Goal: Information Seeking & Learning: Learn about a topic

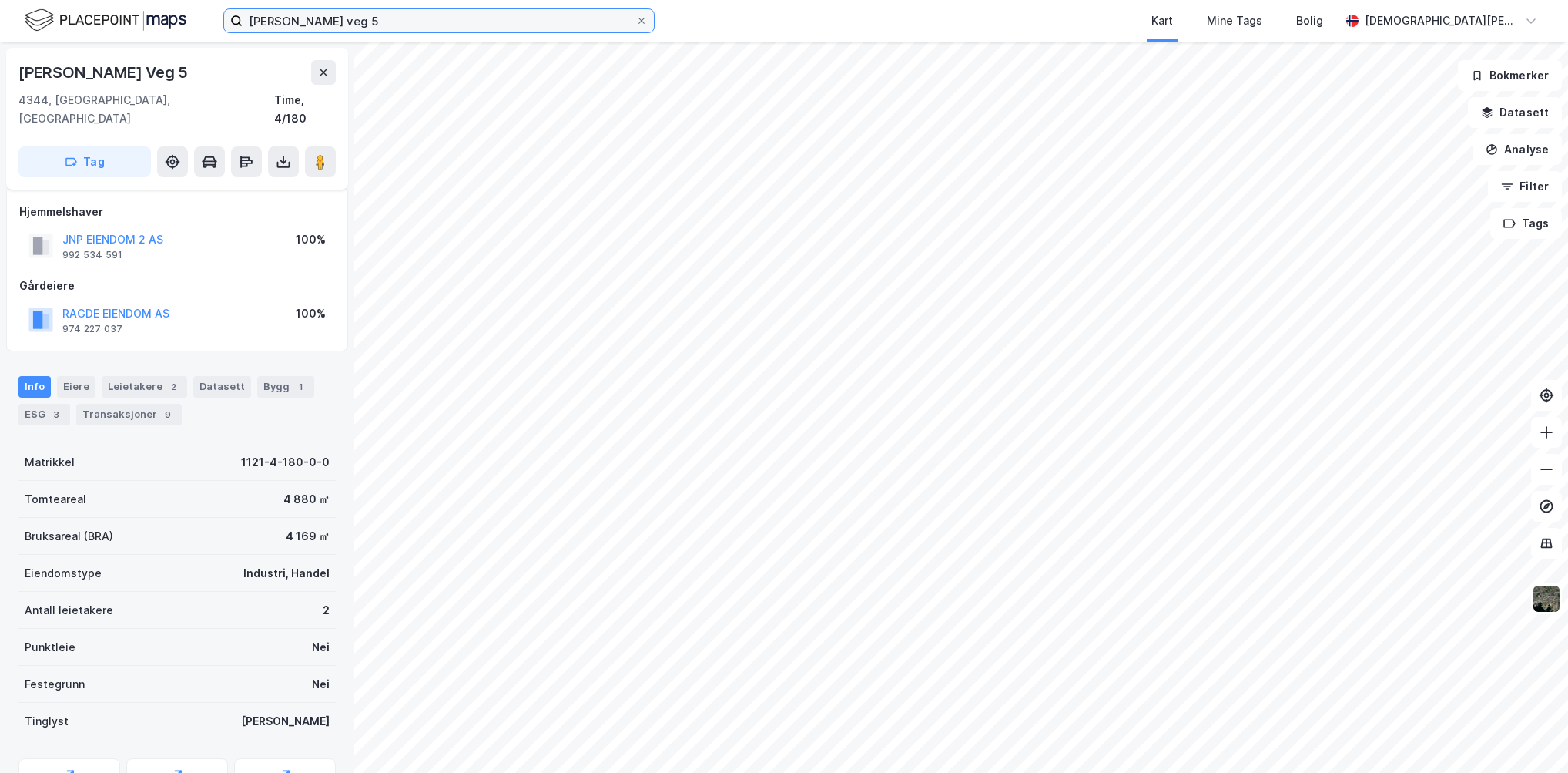
click at [373, 15] on input "[PERSON_NAME] veg 5" at bounding box center [439, 21] width 392 height 23
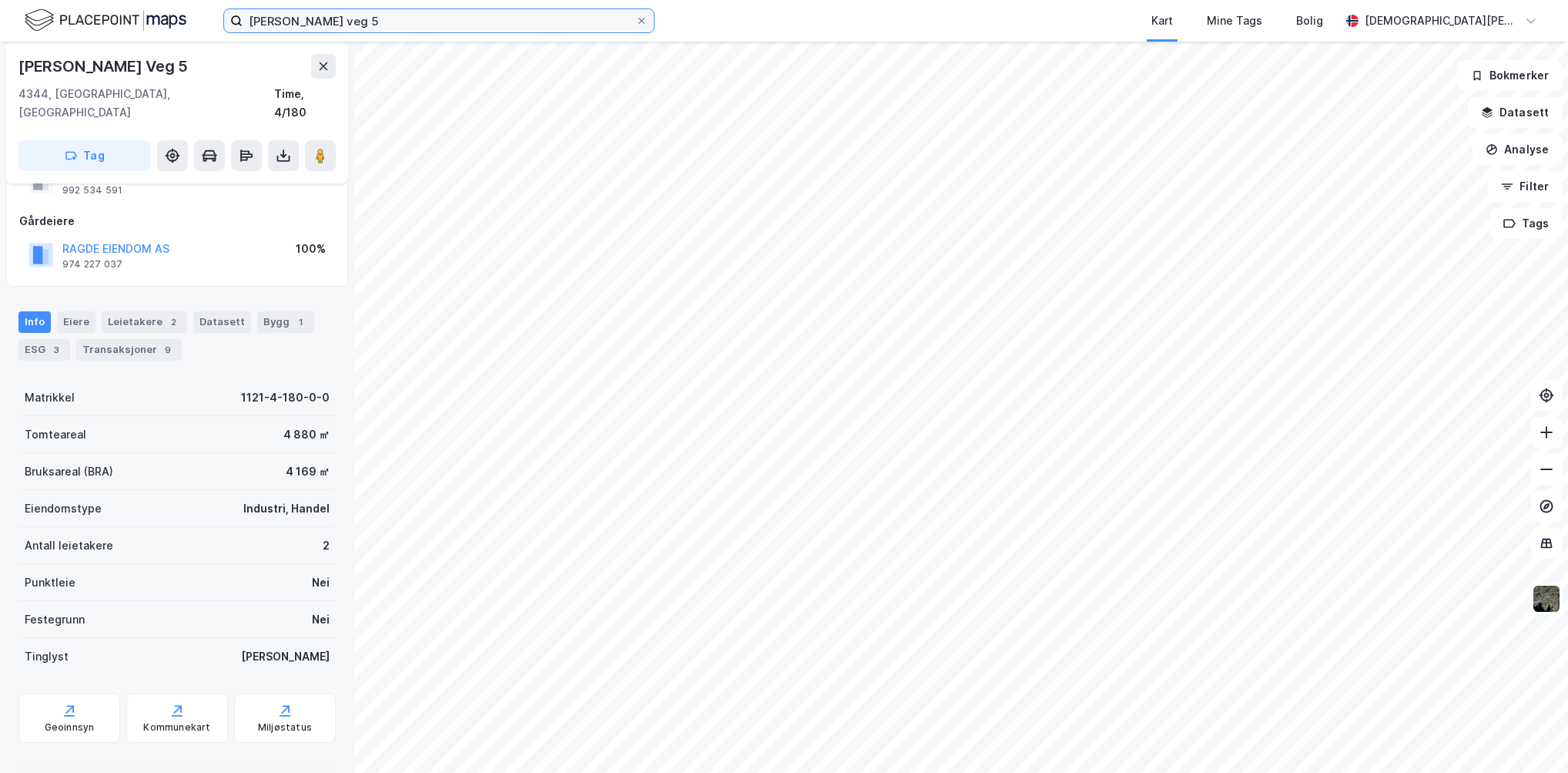
click at [373, 15] on input "[PERSON_NAME] veg 5" at bounding box center [439, 21] width 392 height 23
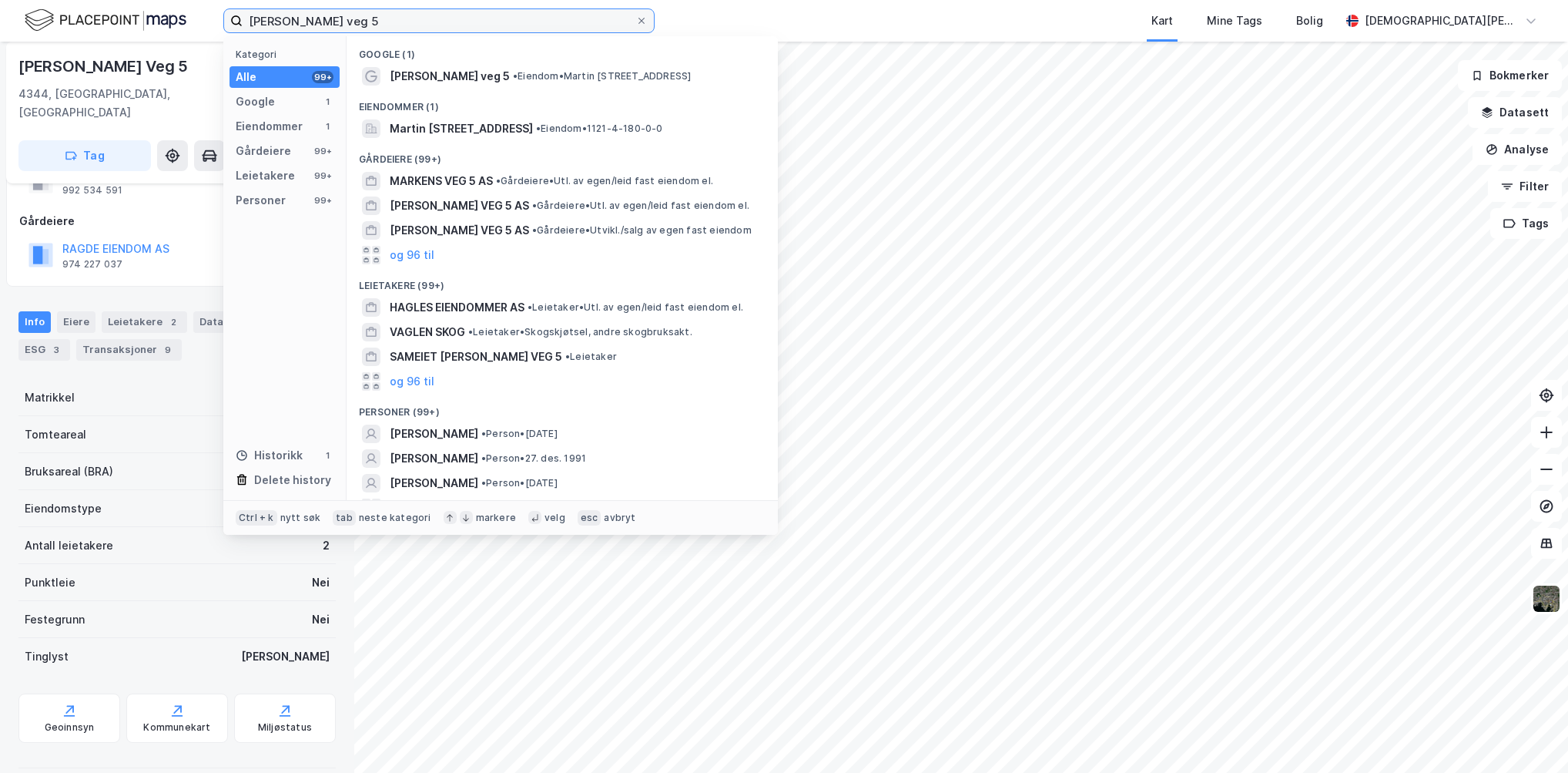
click at [373, 15] on input "[PERSON_NAME] veg 5" at bounding box center [439, 21] width 392 height 23
paste input "yrvegen 7"
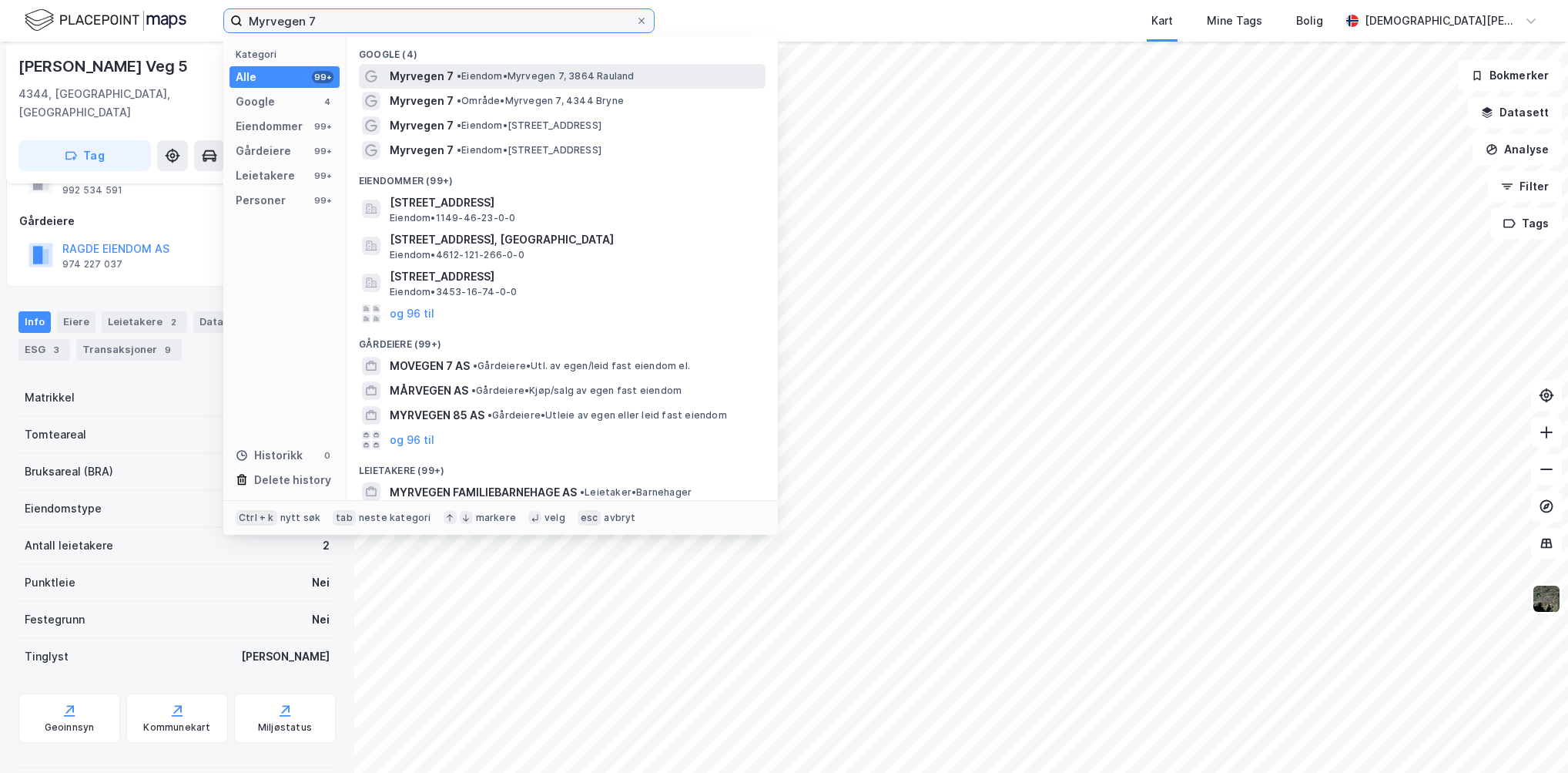
type input "Myrvegen 7"
click at [458, 78] on span "•" at bounding box center [458, 75] width 4 height 11
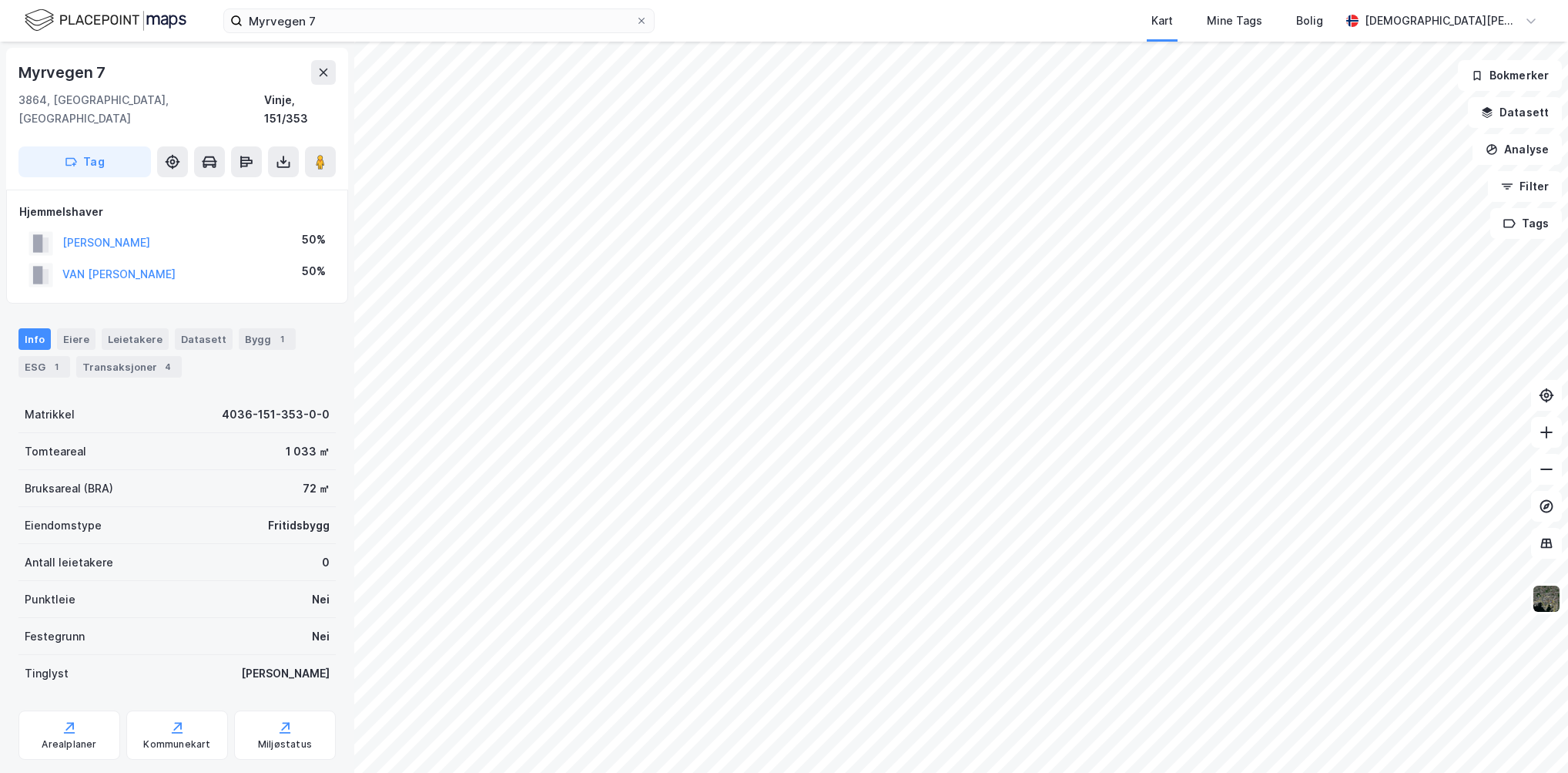
click at [446, 35] on div "Myrvegen 7 Kart Mine Tags Bolig [DEMOGRAPHIC_DATA][PERSON_NAME]" at bounding box center [784, 21] width 1568 height 42
click at [438, 19] on input "Myrvegen 7" at bounding box center [439, 21] width 392 height 23
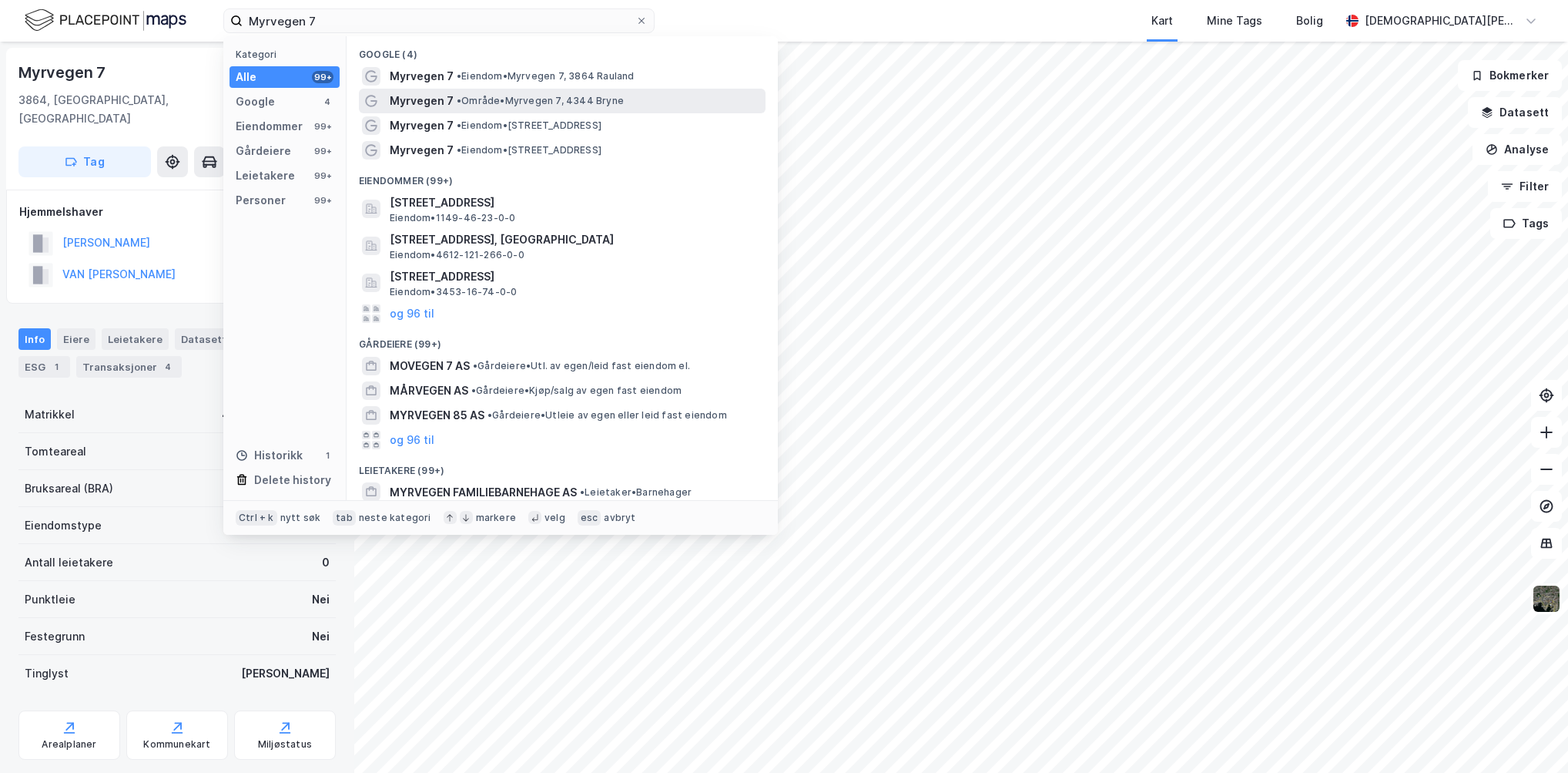
click at [457, 101] on span "•" at bounding box center [458, 100] width 4 height 11
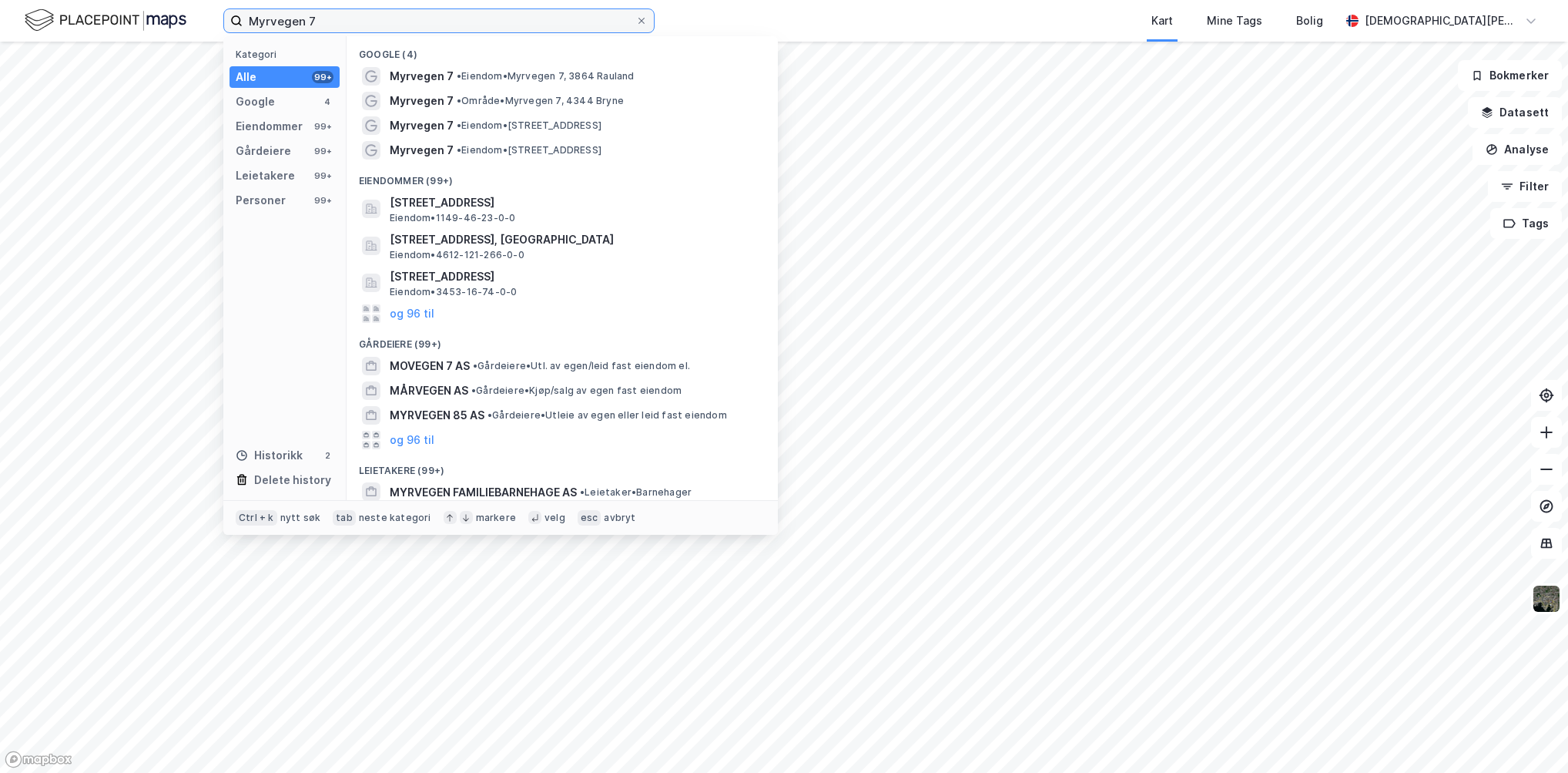
click at [363, 21] on input "Myrvegen 7" at bounding box center [439, 21] width 392 height 23
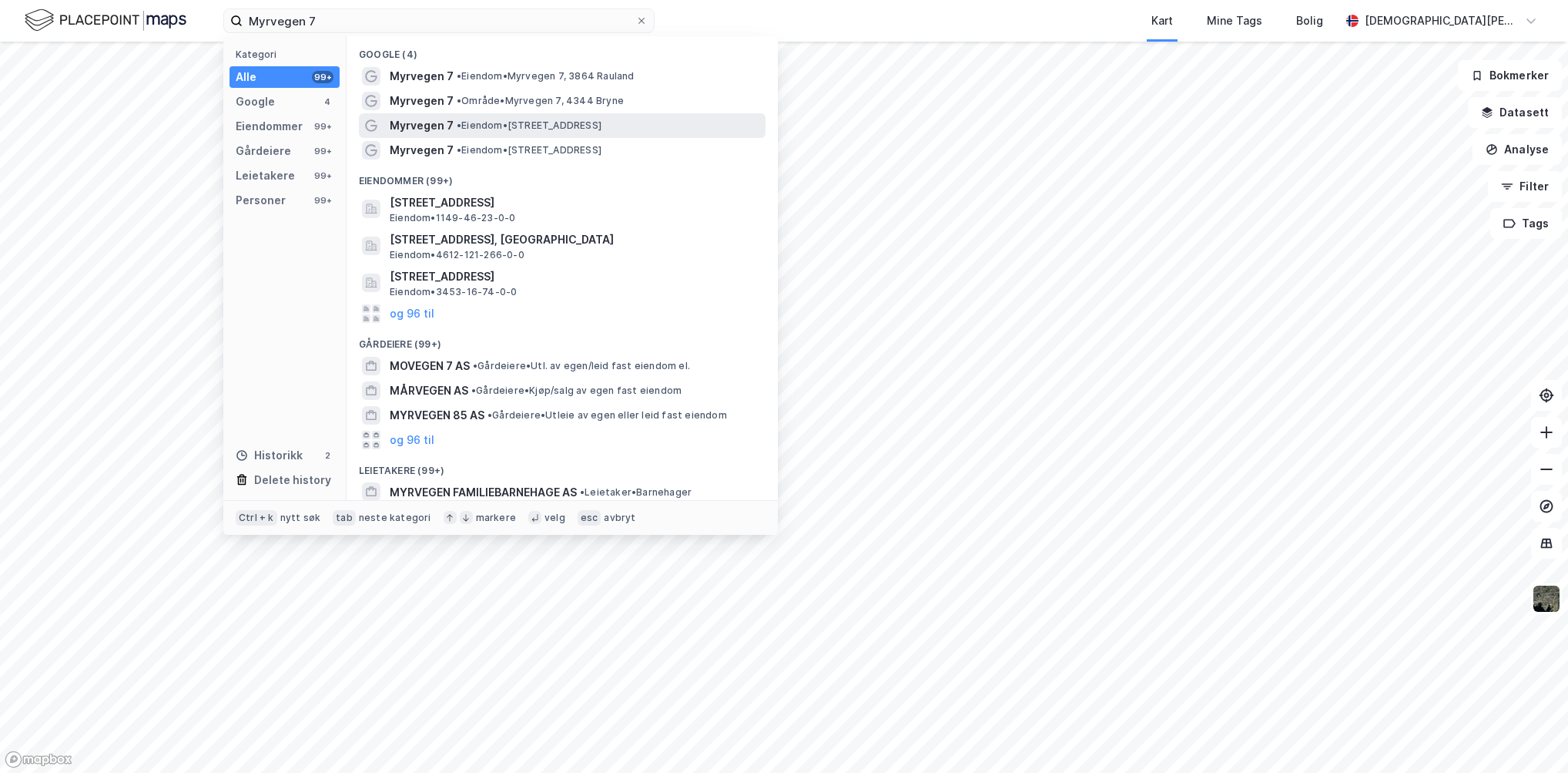
click at [450, 127] on span "Myrvegen 7" at bounding box center [422, 126] width 64 height 19
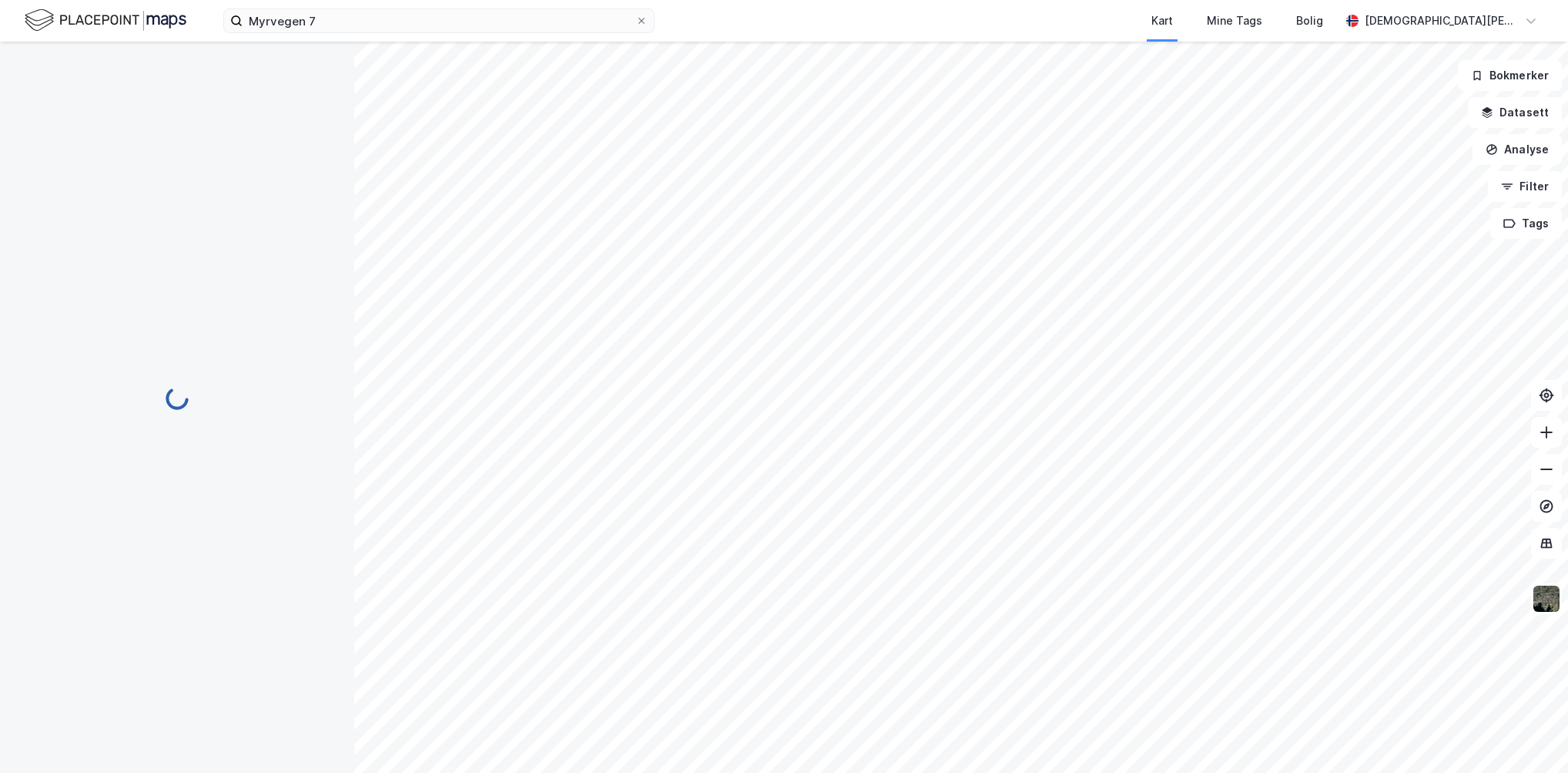
scroll to position [1, 0]
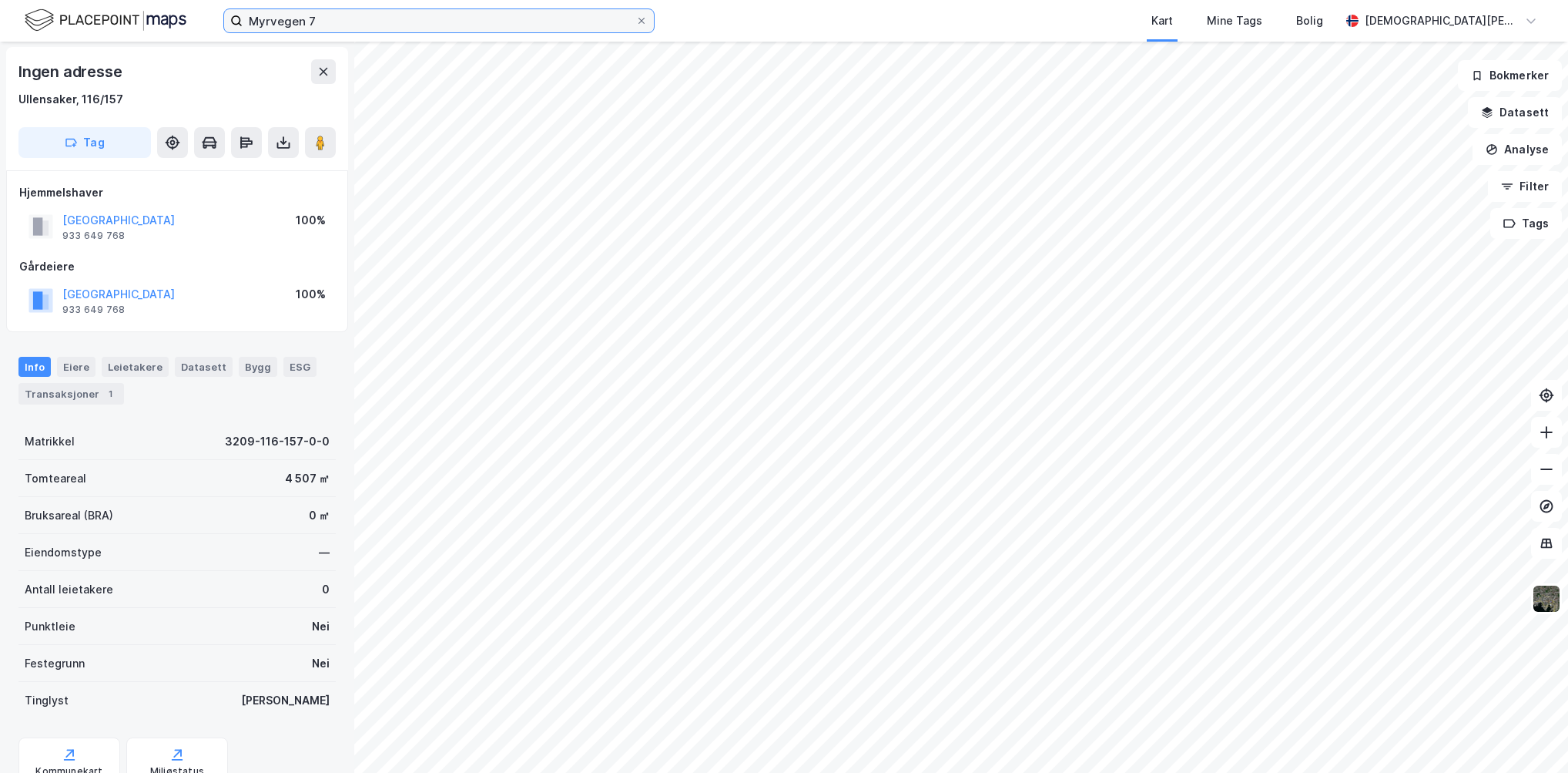
click at [387, 15] on input "Myrvegen 7" at bounding box center [439, 21] width 392 height 23
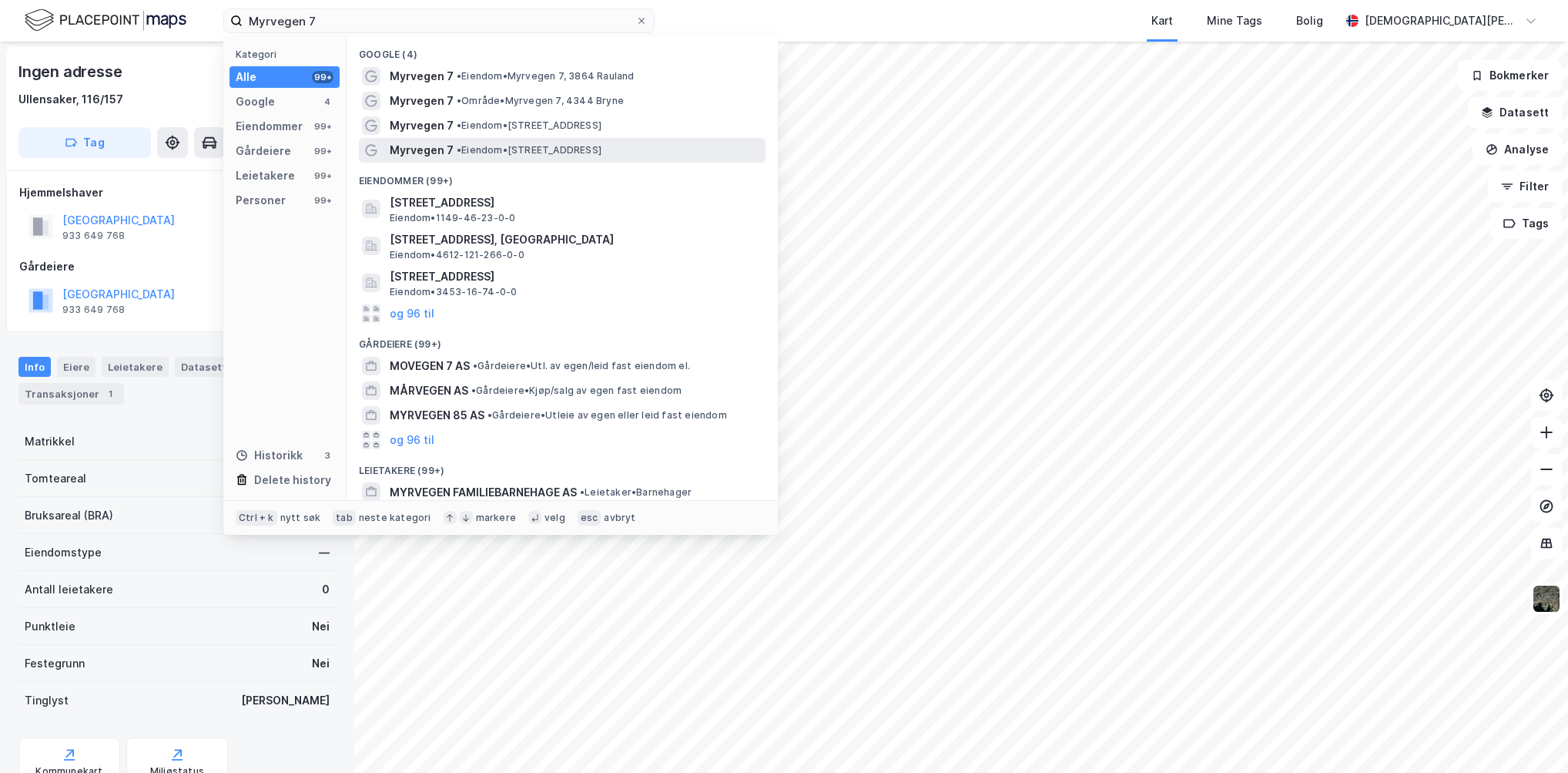
click at [461, 148] on span "•" at bounding box center [458, 149] width 4 height 11
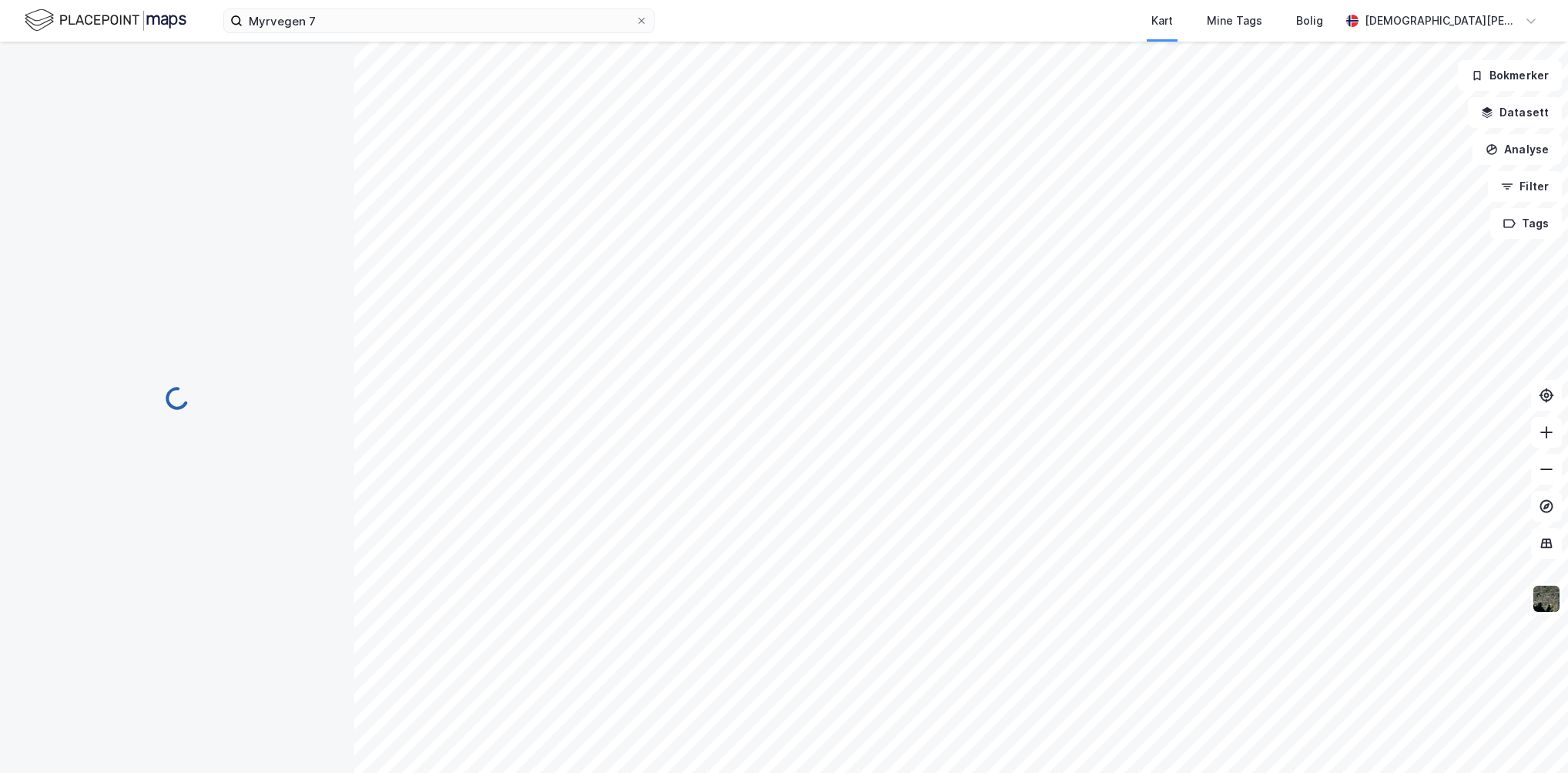
scroll to position [1, 0]
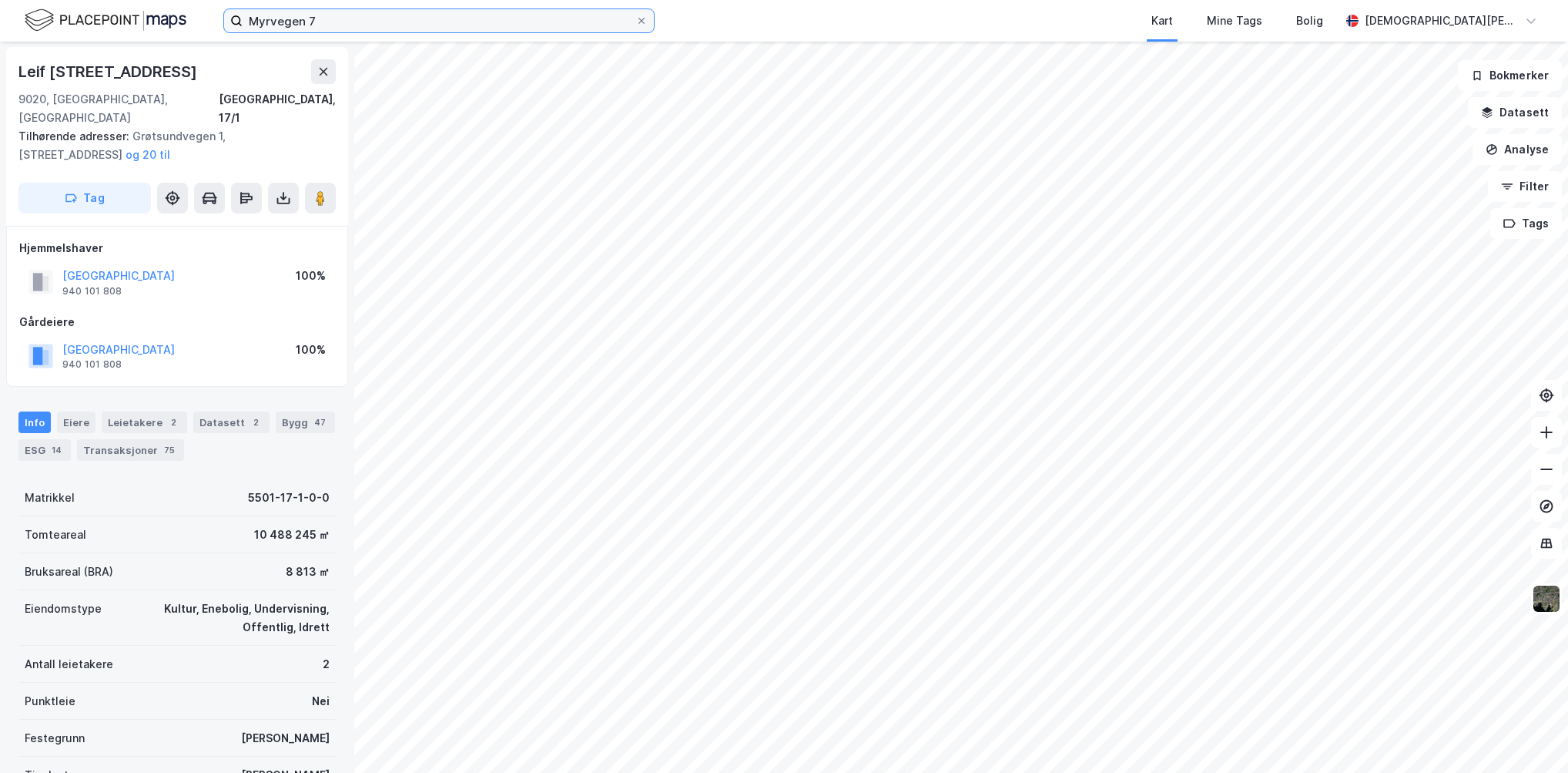
click at [416, 21] on input "Myrvegen 7" at bounding box center [439, 21] width 392 height 23
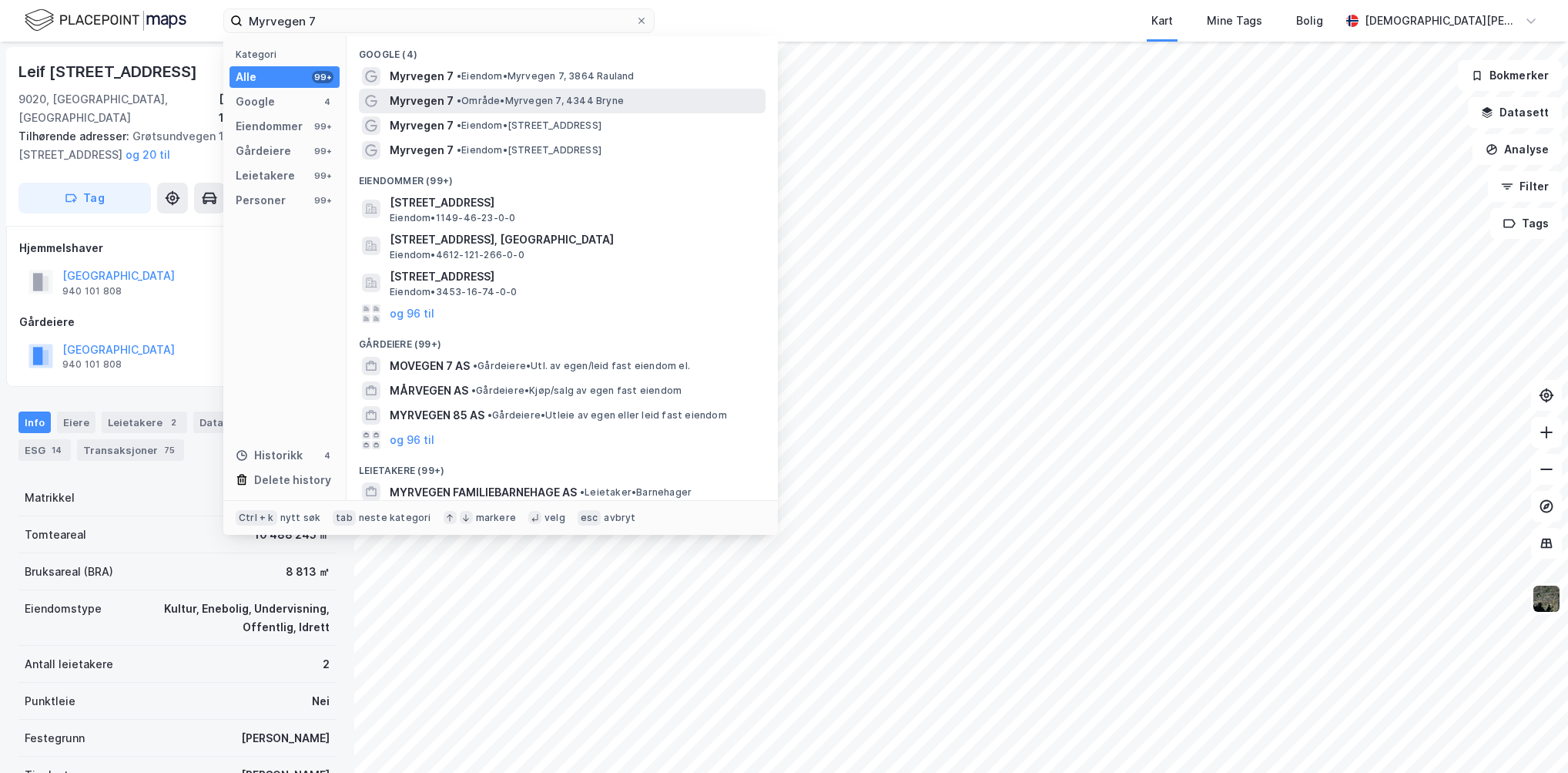
click at [480, 104] on span "• Område • Myrvegen 7, 4344 Bryne" at bounding box center [540, 101] width 167 height 12
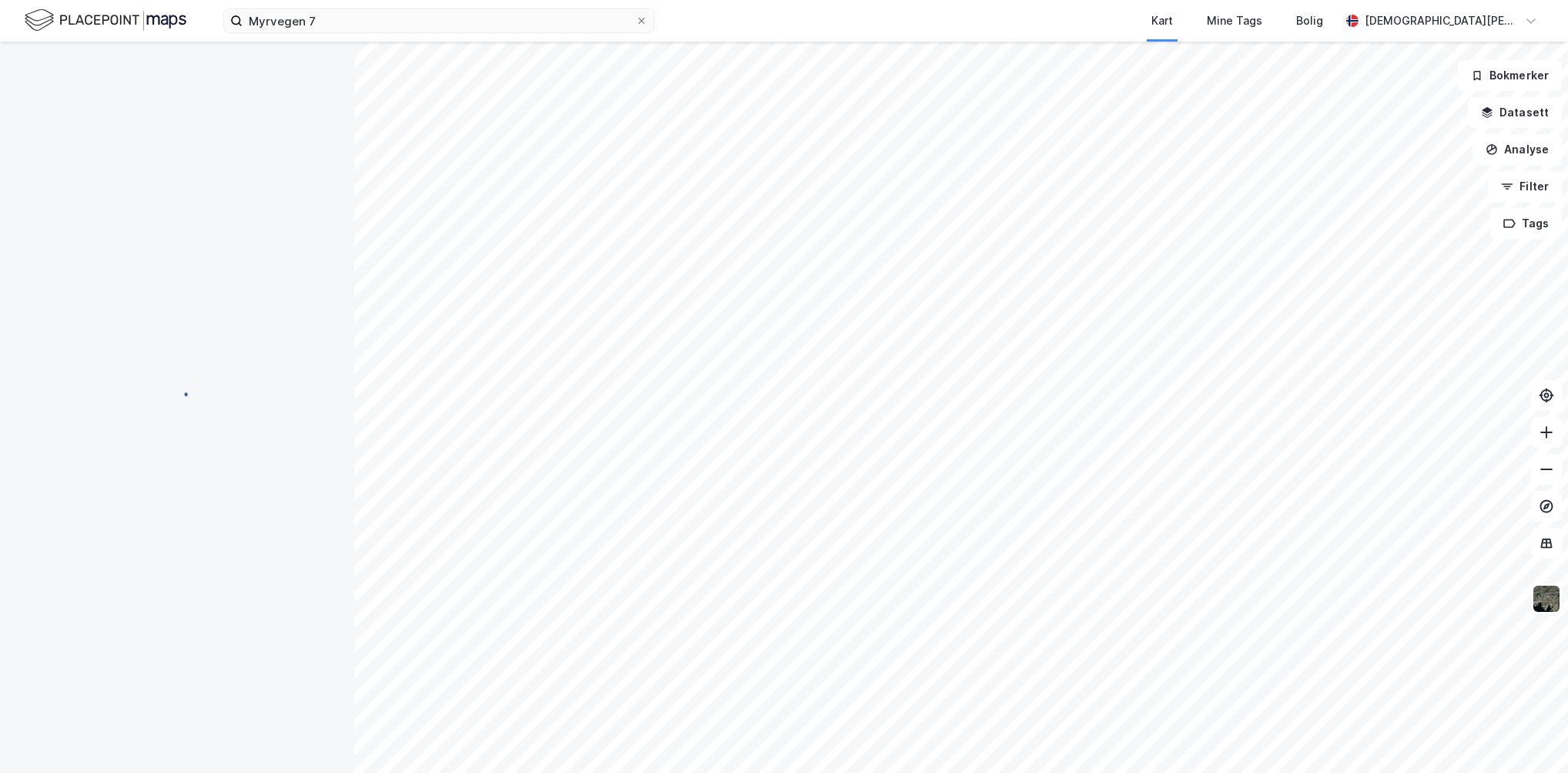
scroll to position [1, 0]
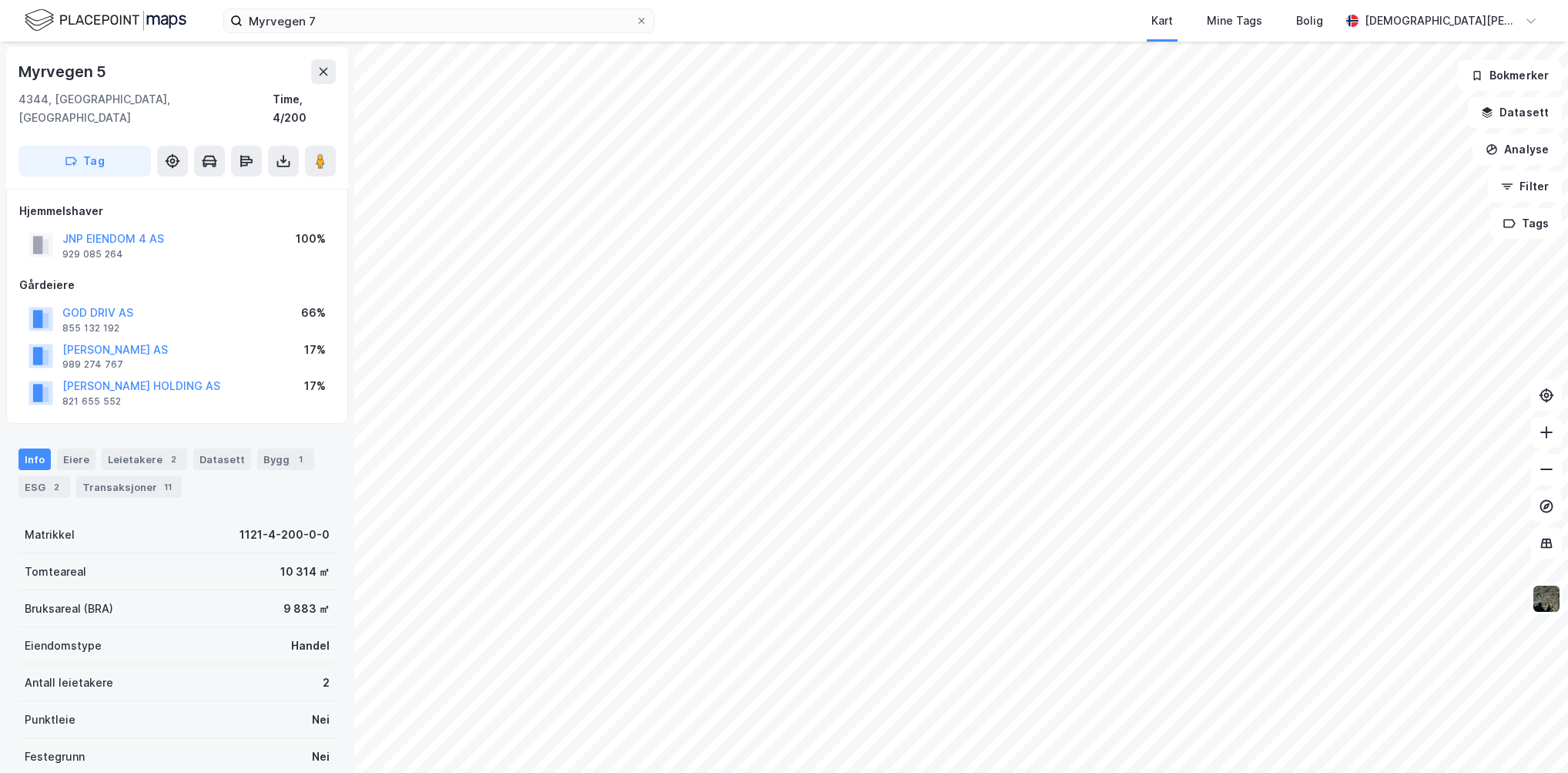
scroll to position [1, 0]
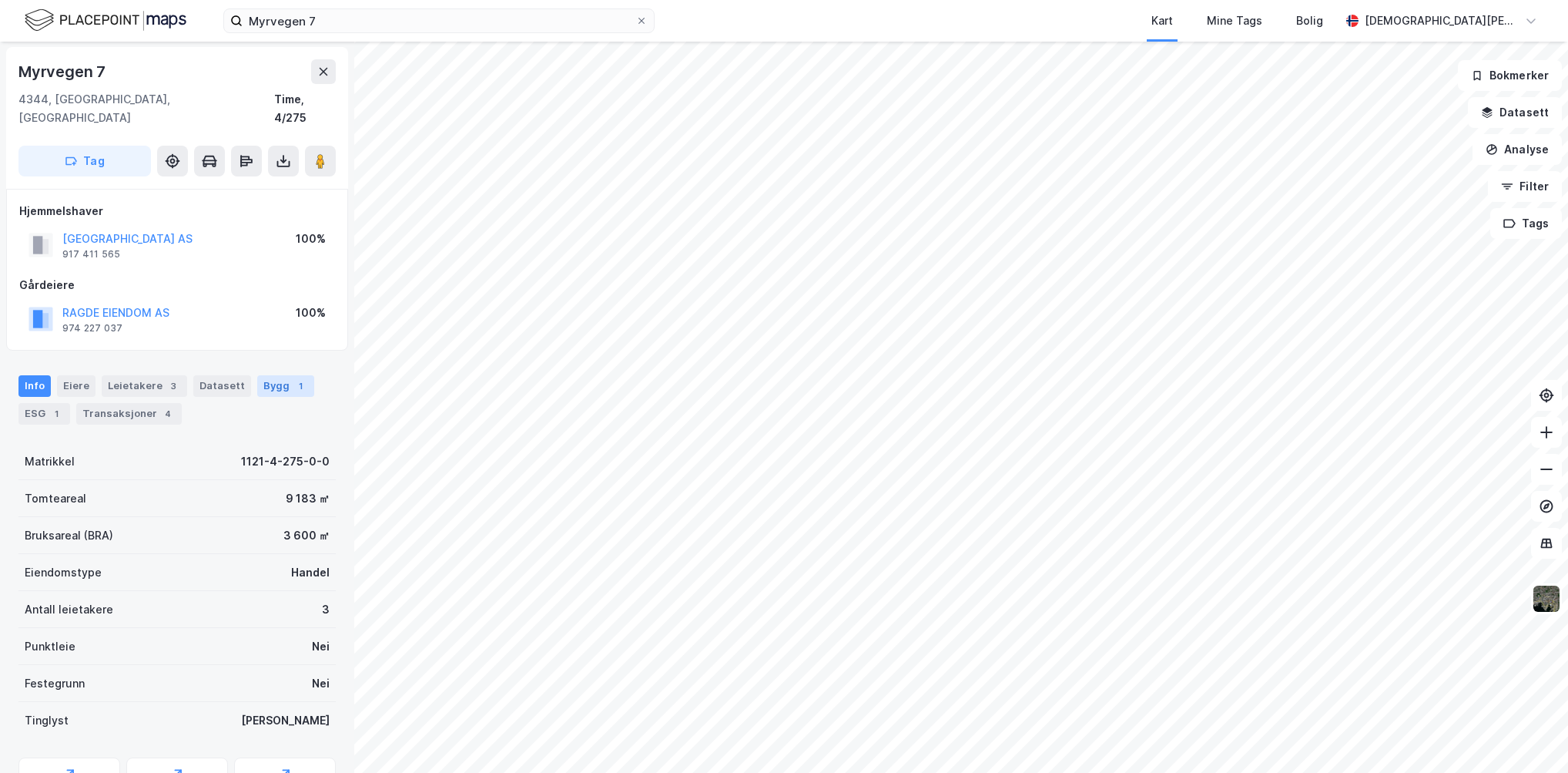
drag, startPoint x: 270, startPoint y: 362, endPoint x: 265, endPoint y: 374, distance: 13.0
click at [270, 375] on div "Bygg 1" at bounding box center [285, 386] width 57 height 21
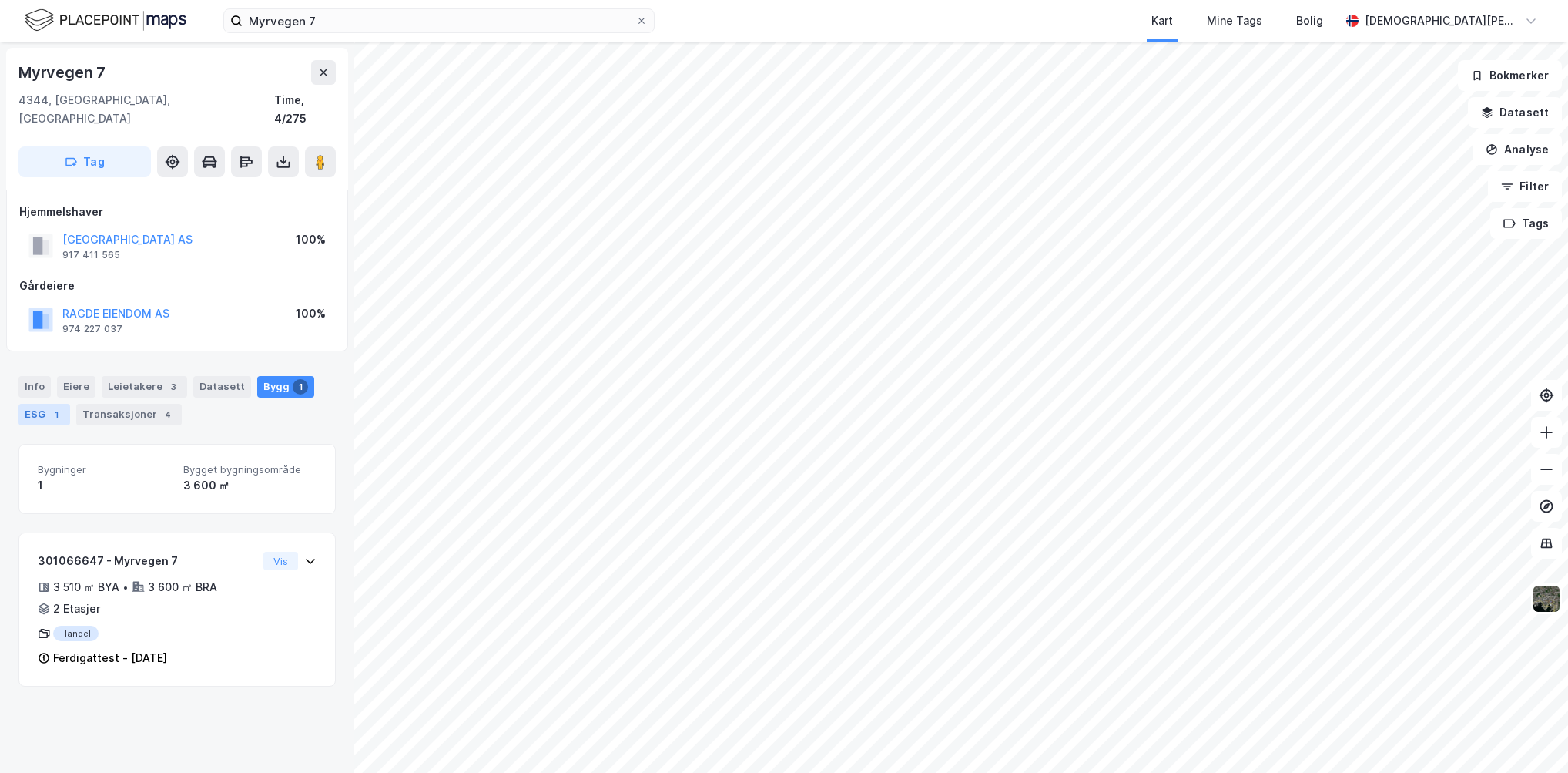
click at [25, 404] on div "ESG 1" at bounding box center [45, 414] width 51 height 21
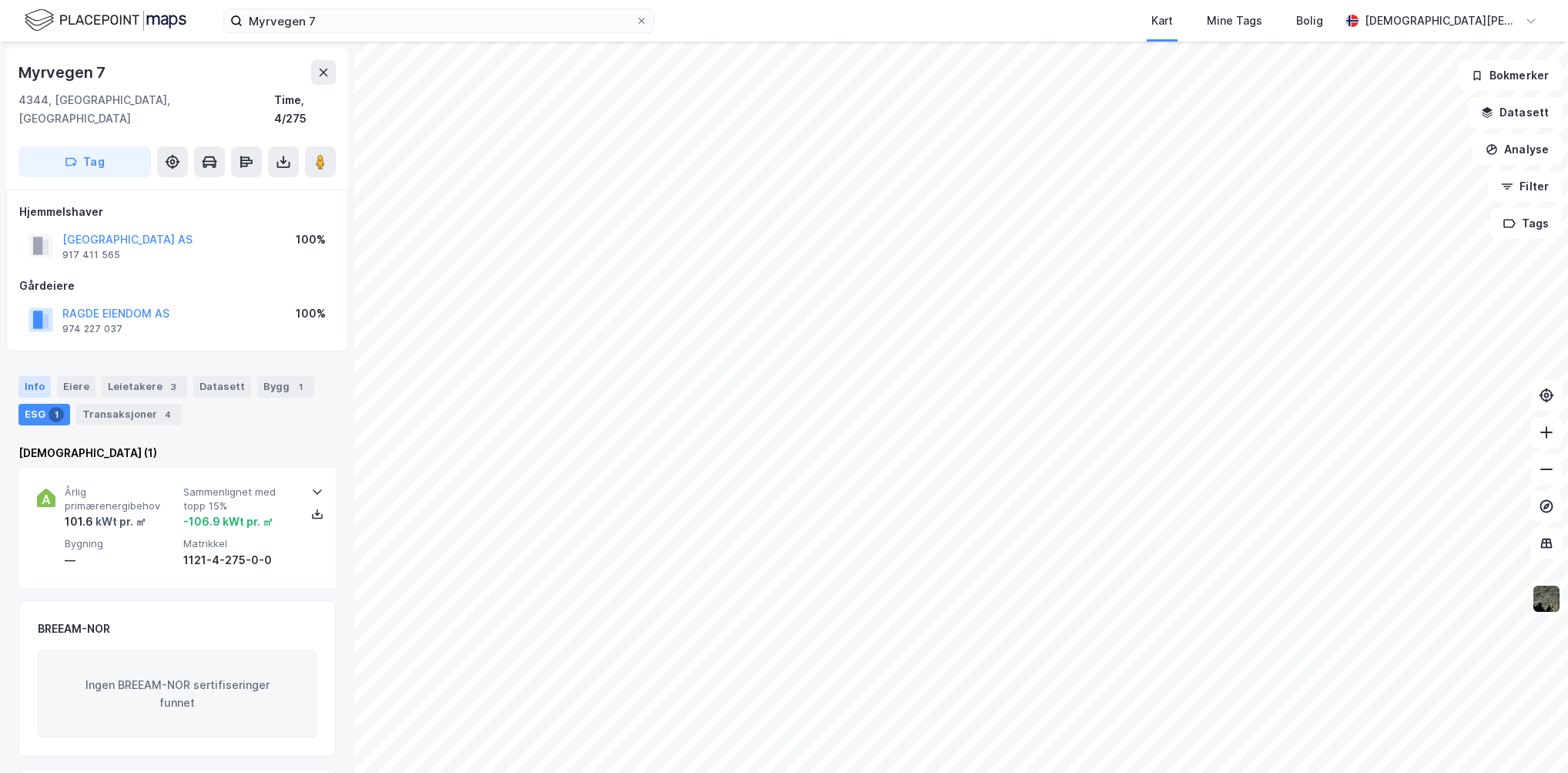
click at [39, 376] on div "Info" at bounding box center [35, 386] width 33 height 21
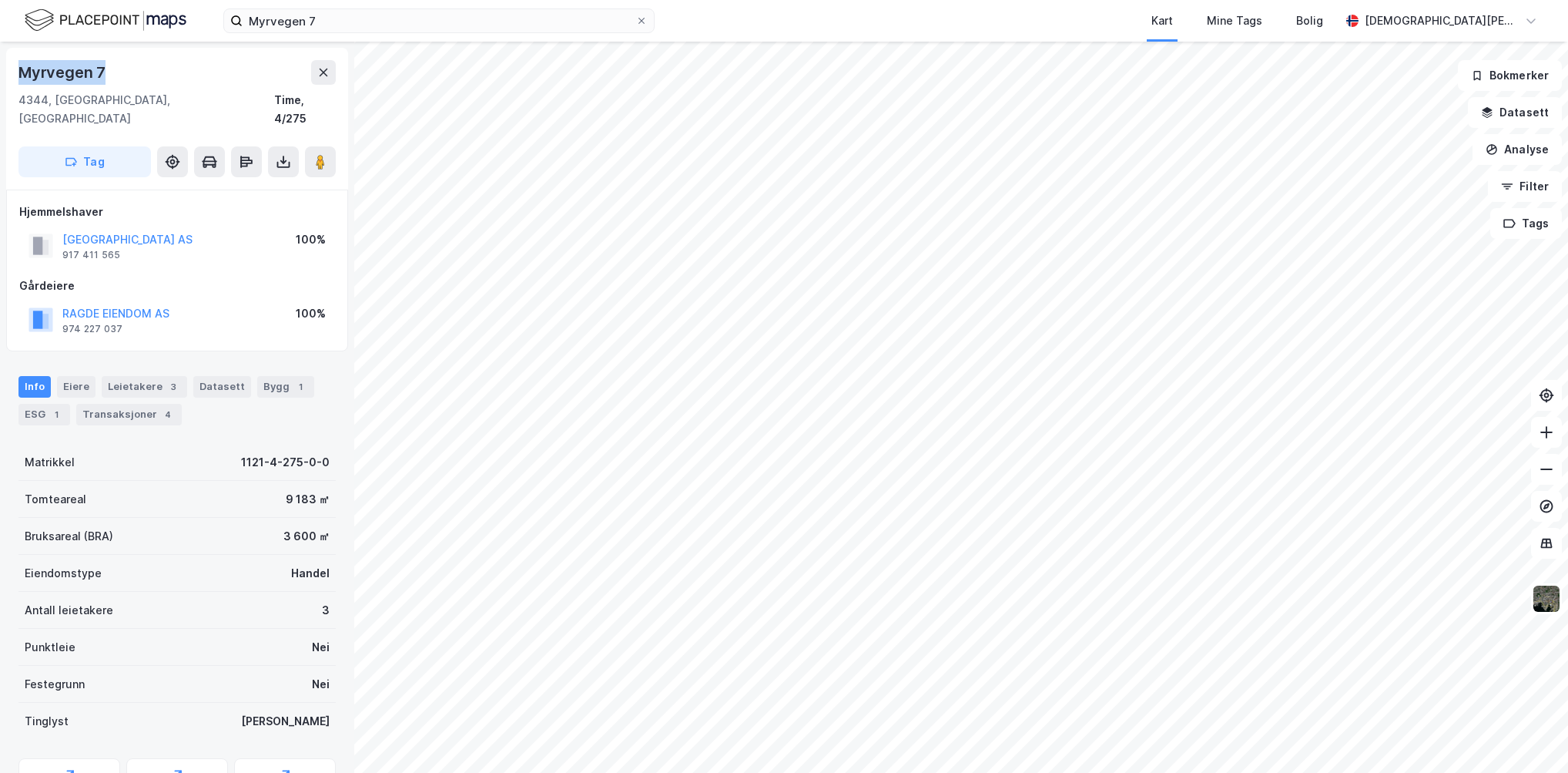
drag, startPoint x: 101, startPoint y: 66, endPoint x: 13, endPoint y: 61, distance: 88.1
click at [13, 61] on div "Myrvegen 7 4344, Bryne, [GEOGRAPHIC_DATA] Time, 4/275 Tag" at bounding box center [177, 118] width 342 height 141
